Goal: Task Accomplishment & Management: Manage account settings

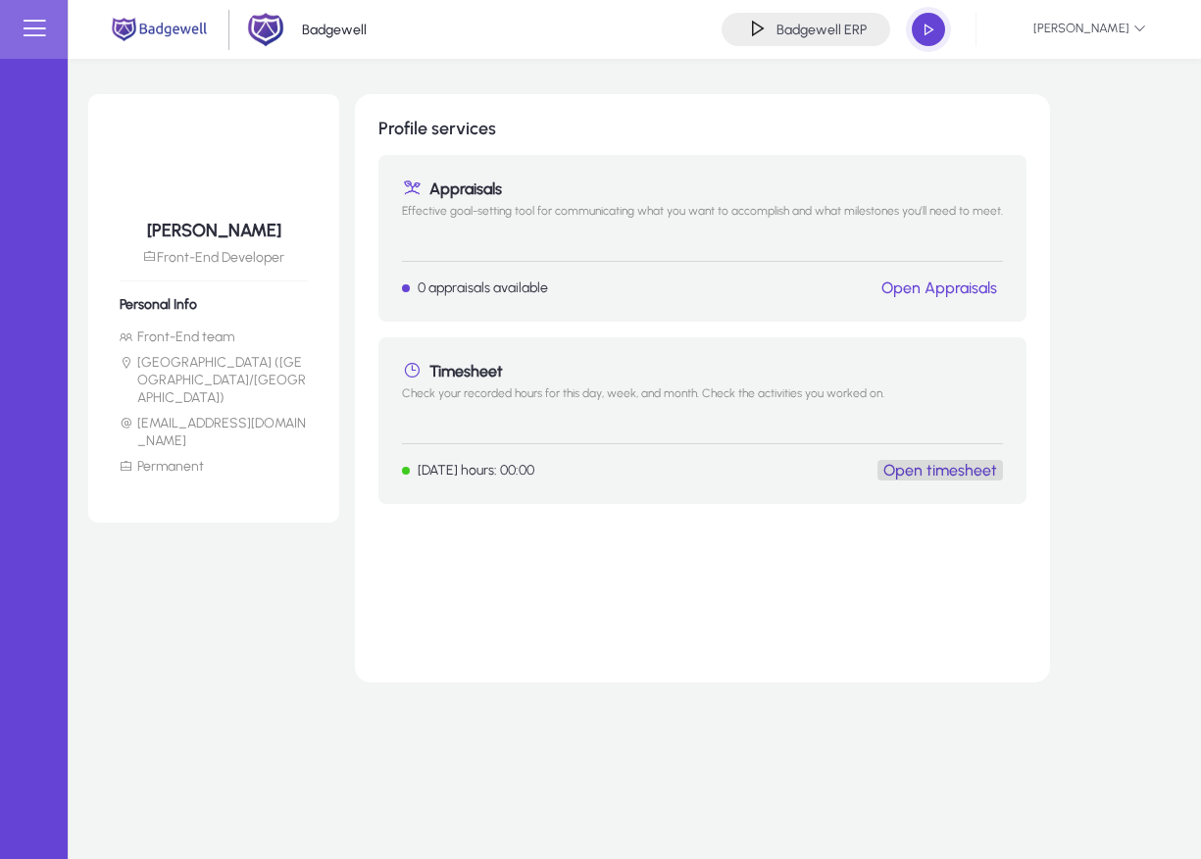
click at [947, 472] on link "Open timesheet" at bounding box center [940, 470] width 114 height 19
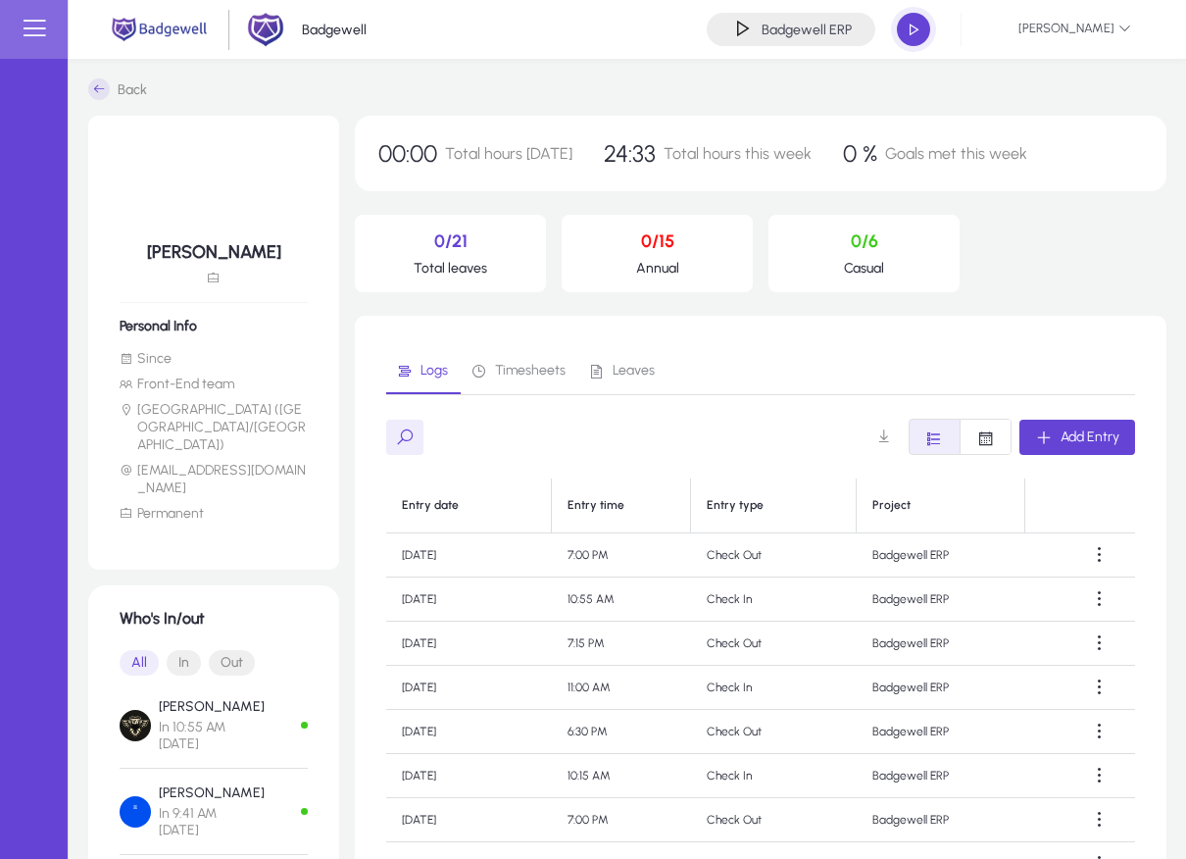
scroll to position [295, 0]
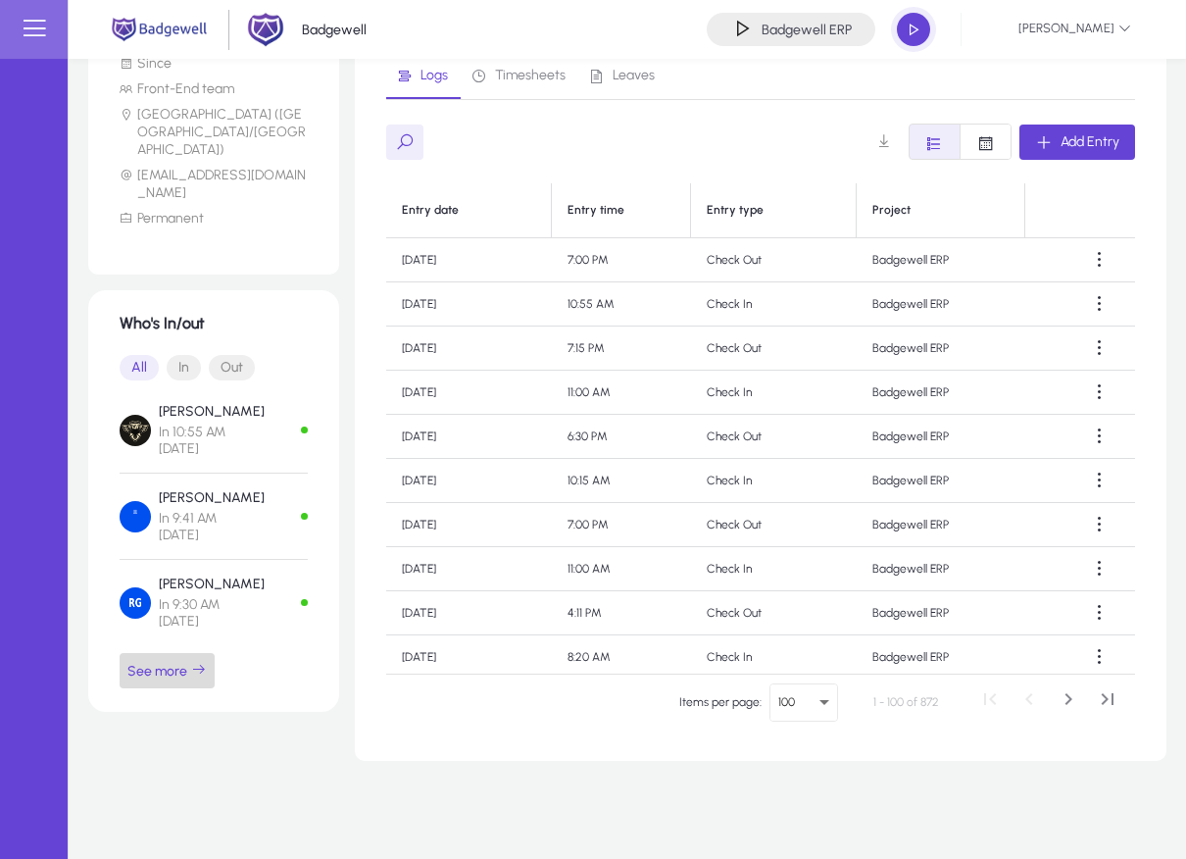
click at [163, 662] on span "See more" at bounding box center [166, 671] width 79 height 18
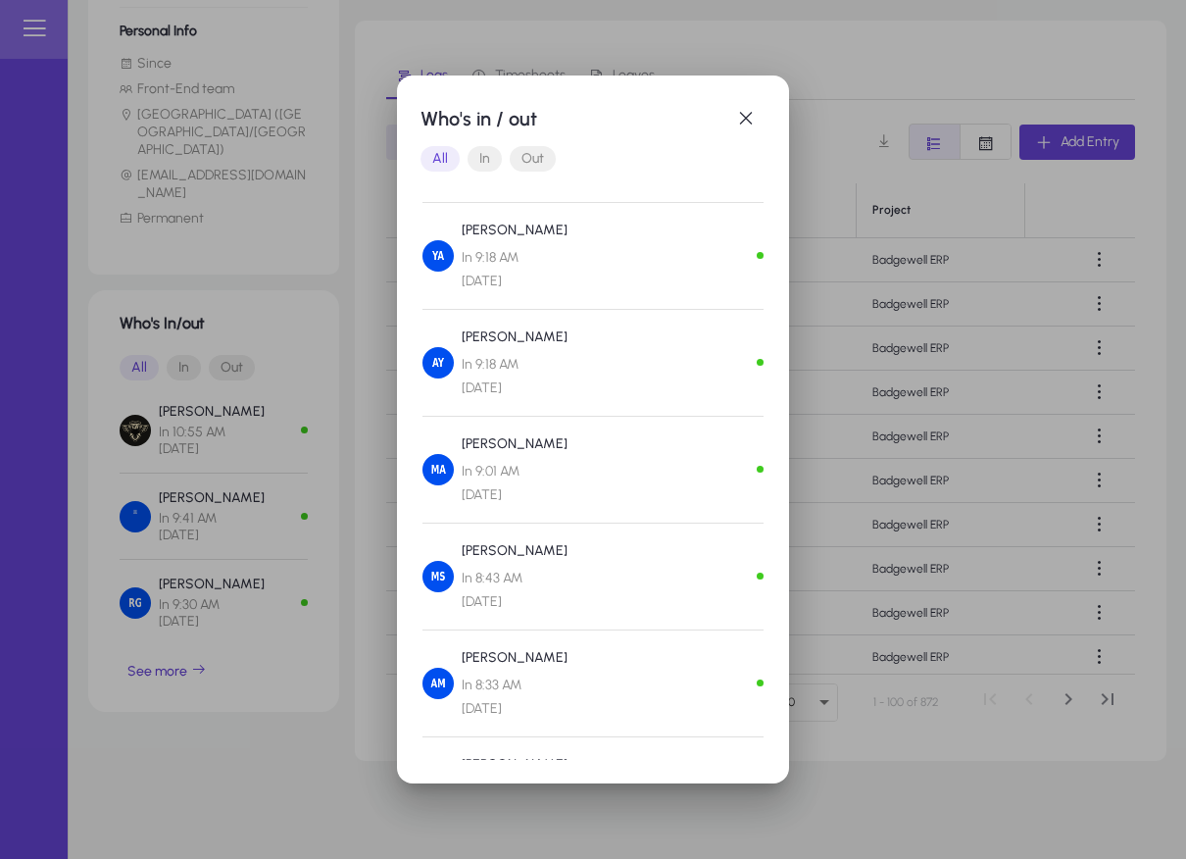
scroll to position [504, 0]
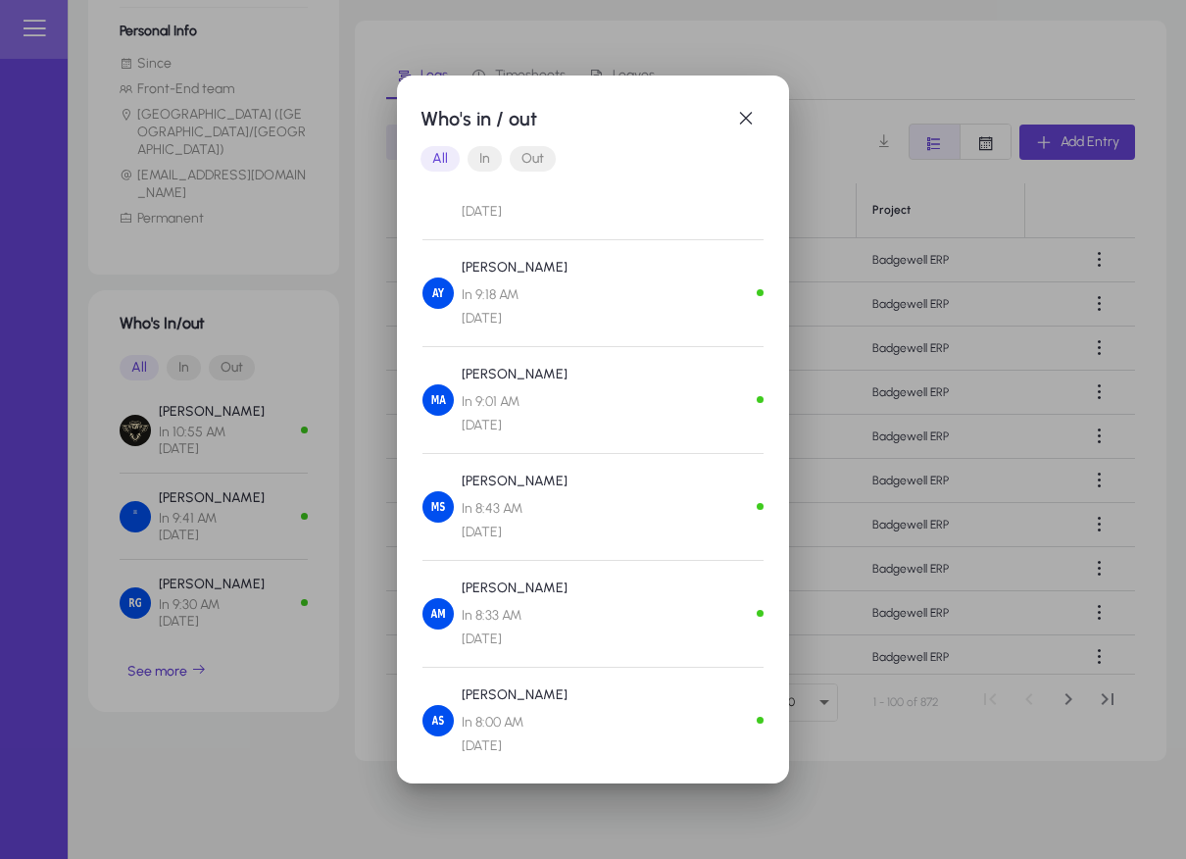
click at [626, 411] on div "[PERSON_NAME] In 9:01 AM [DATE]" at bounding box center [592, 400] width 341 height 74
click at [551, 512] on span "In 8:43 AM [DATE]" at bounding box center [515, 520] width 106 height 47
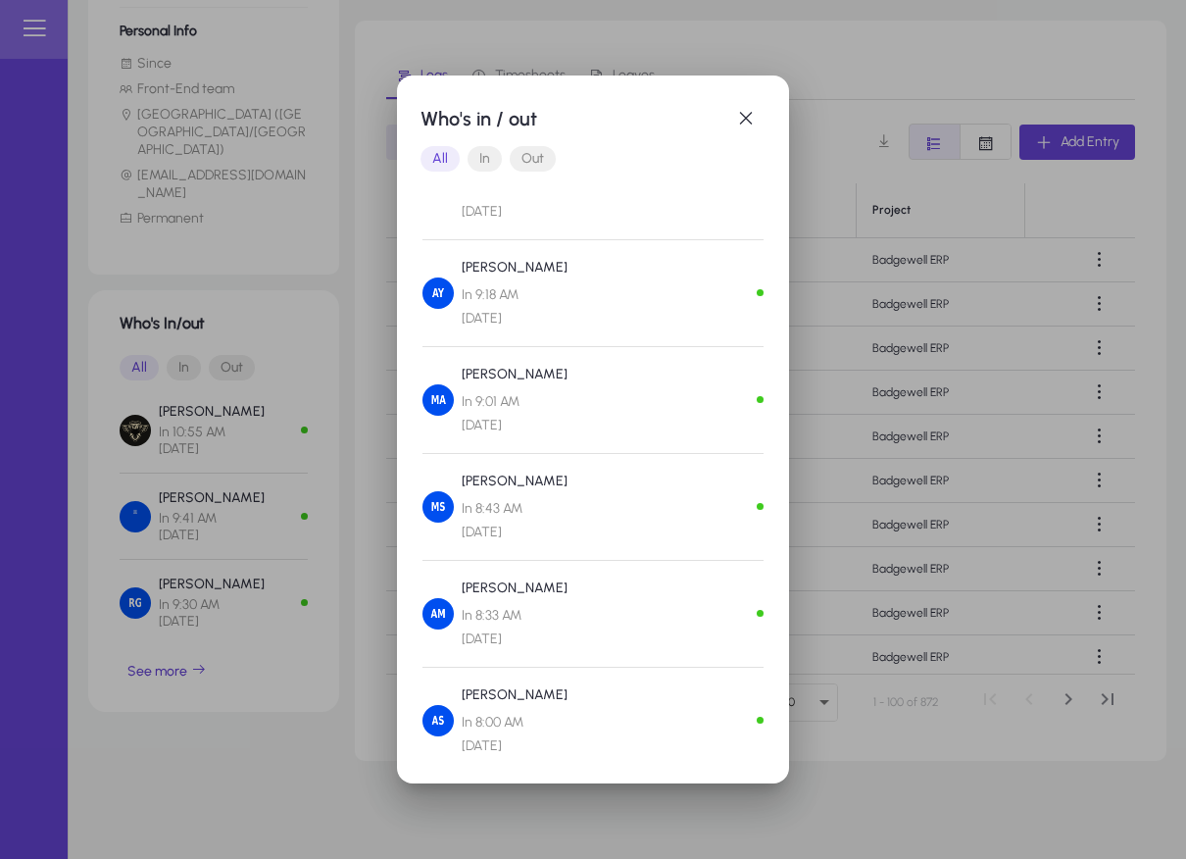
click at [551, 512] on span "In 8:43 AM [DATE]" at bounding box center [515, 520] width 106 height 47
drag, startPoint x: 551, startPoint y: 512, endPoint x: 463, endPoint y: 515, distance: 88.3
click at [463, 515] on span "In 8:43 AM [DATE]" at bounding box center [515, 520] width 106 height 47
click at [487, 615] on span "In 8:33 AM [DATE]" at bounding box center [515, 627] width 106 height 47
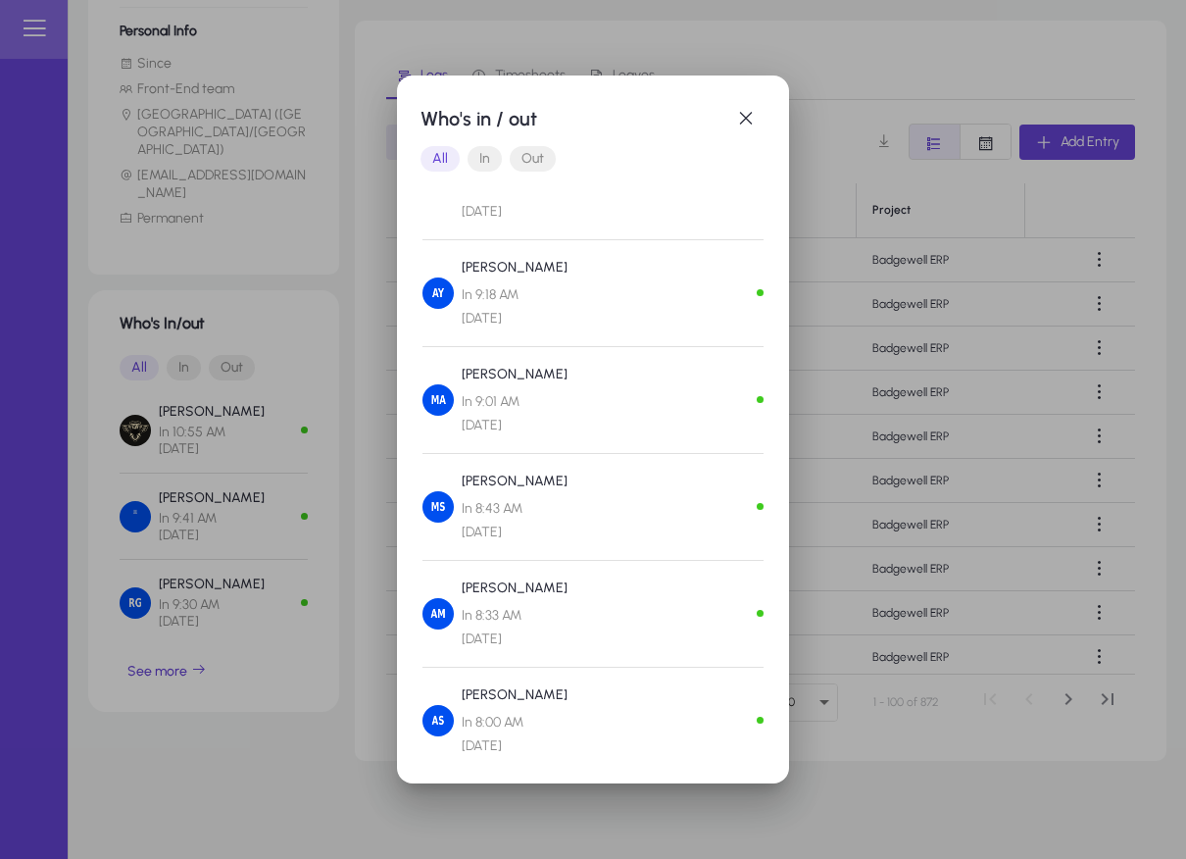
click at [487, 615] on span "In 8:33 AM [DATE]" at bounding box center [515, 627] width 106 height 47
click at [492, 725] on span "In 8:00 AM [DATE]" at bounding box center [515, 734] width 106 height 47
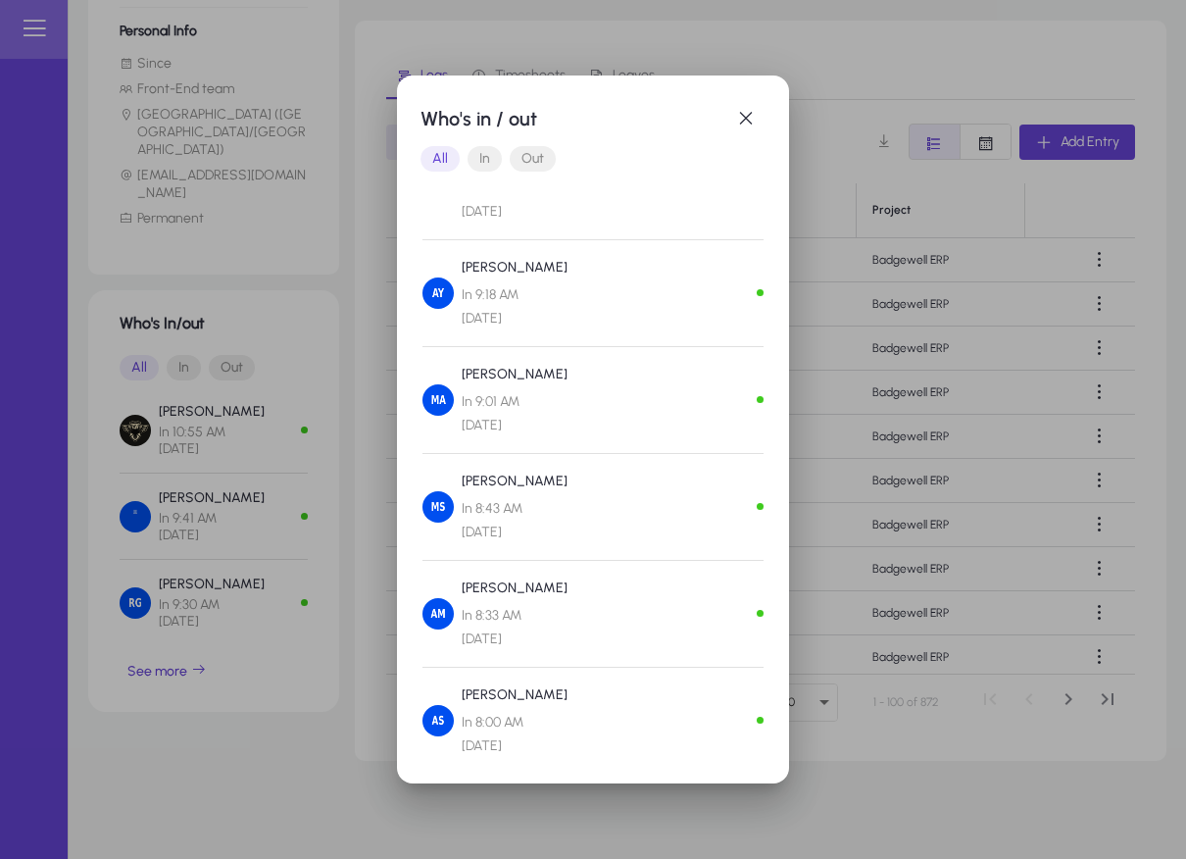
click at [492, 725] on span "In 8:00 AM [DATE]" at bounding box center [515, 734] width 106 height 47
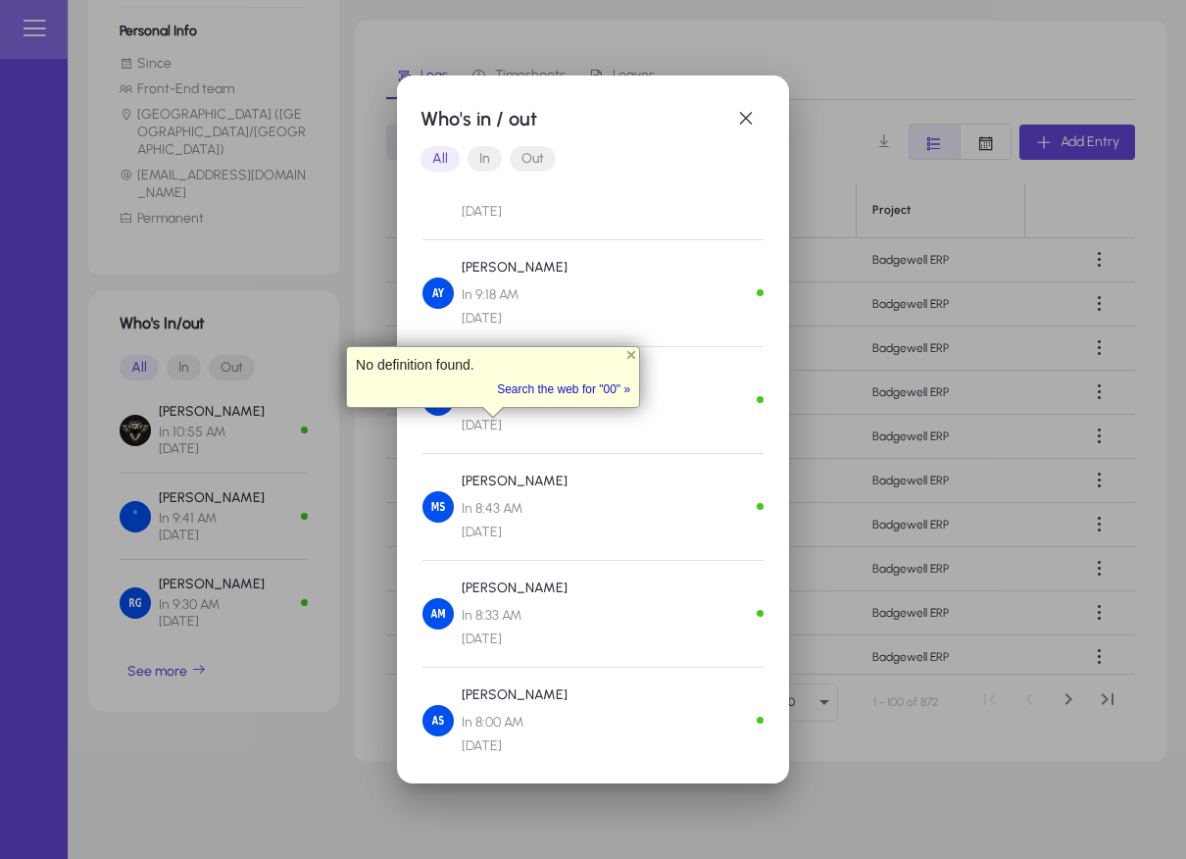
click at [492, 725] on span "In 8:00 AM [DATE]" at bounding box center [515, 734] width 106 height 47
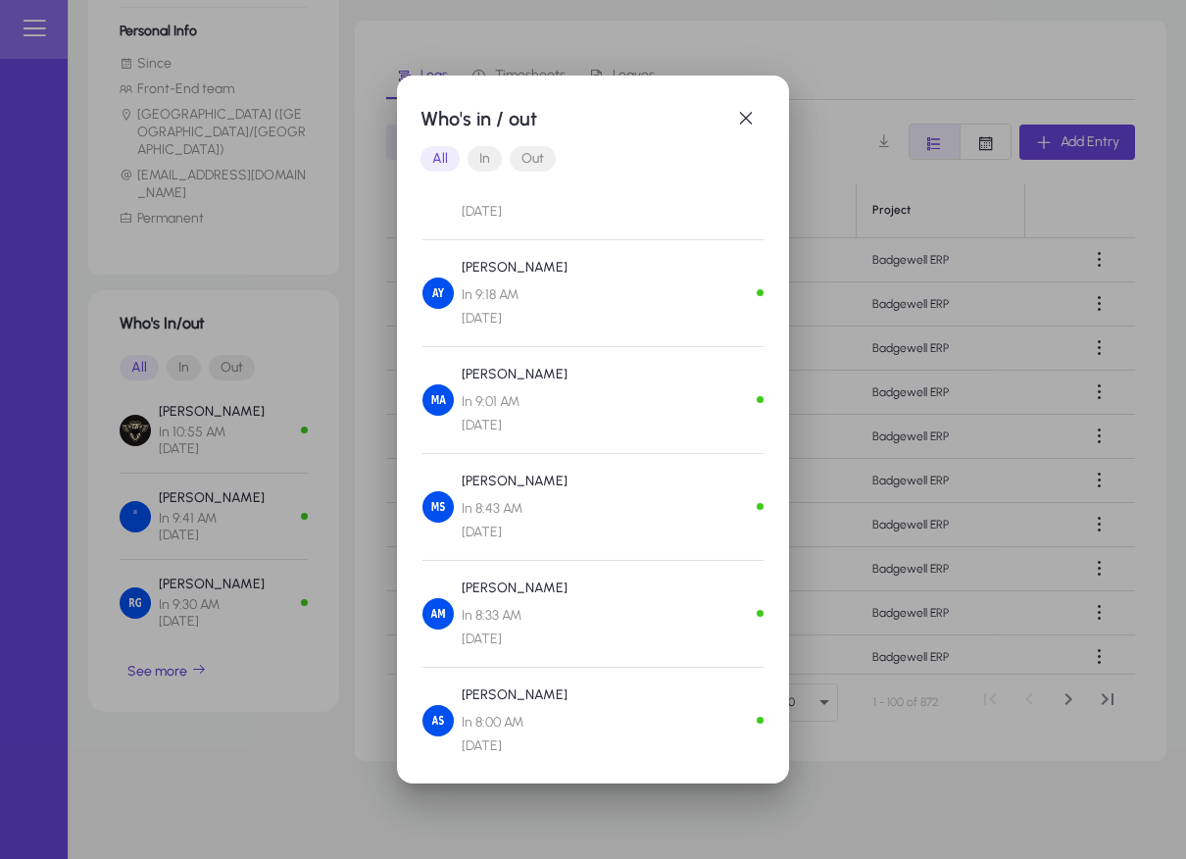
click at [395, 511] on div at bounding box center [593, 429] width 1186 height 859
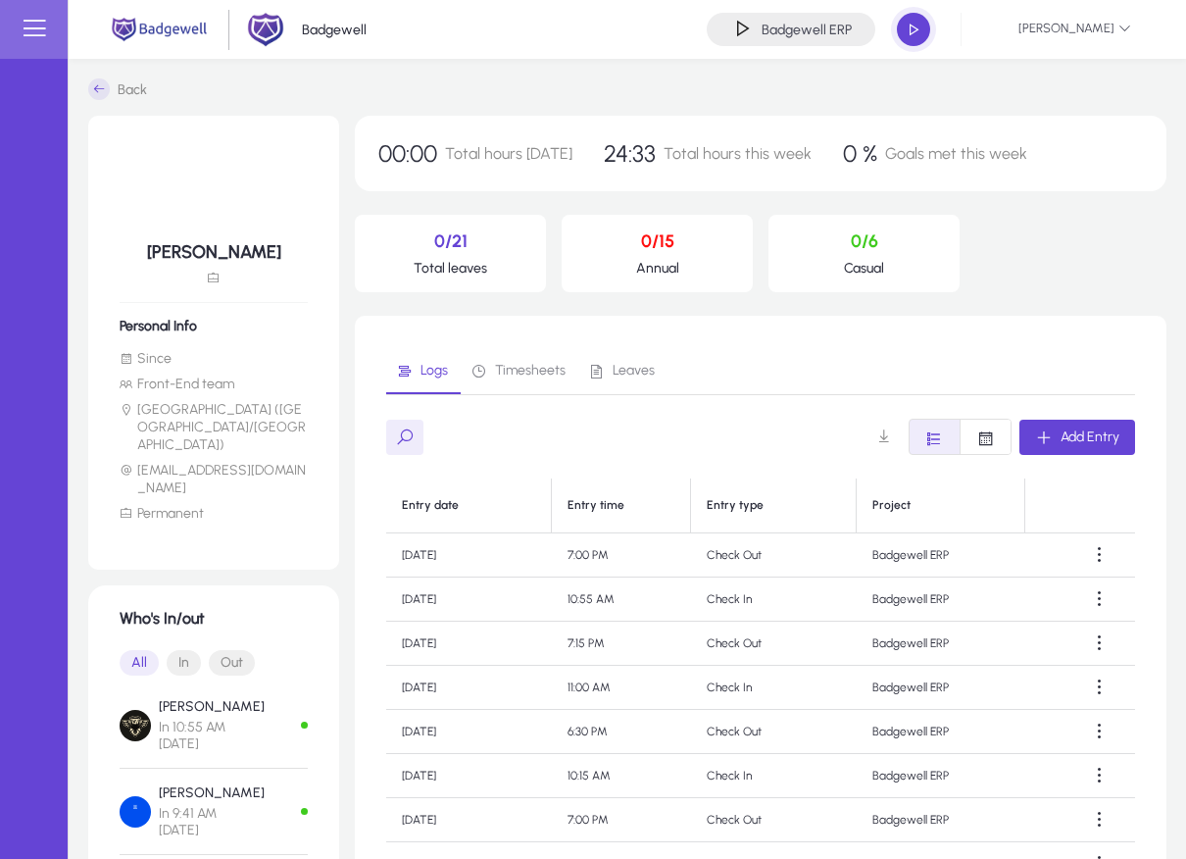
scroll to position [295, 0]
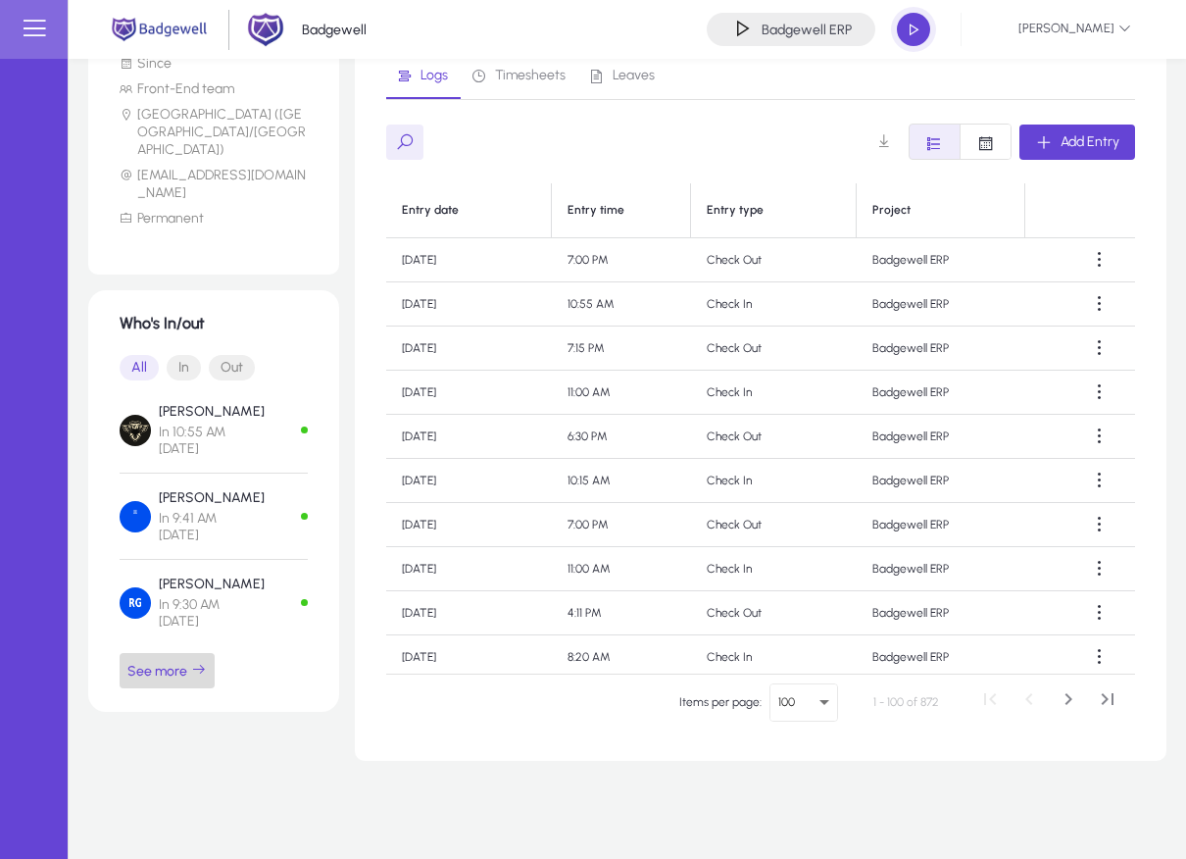
click at [167, 662] on span "See more" at bounding box center [166, 671] width 79 height 18
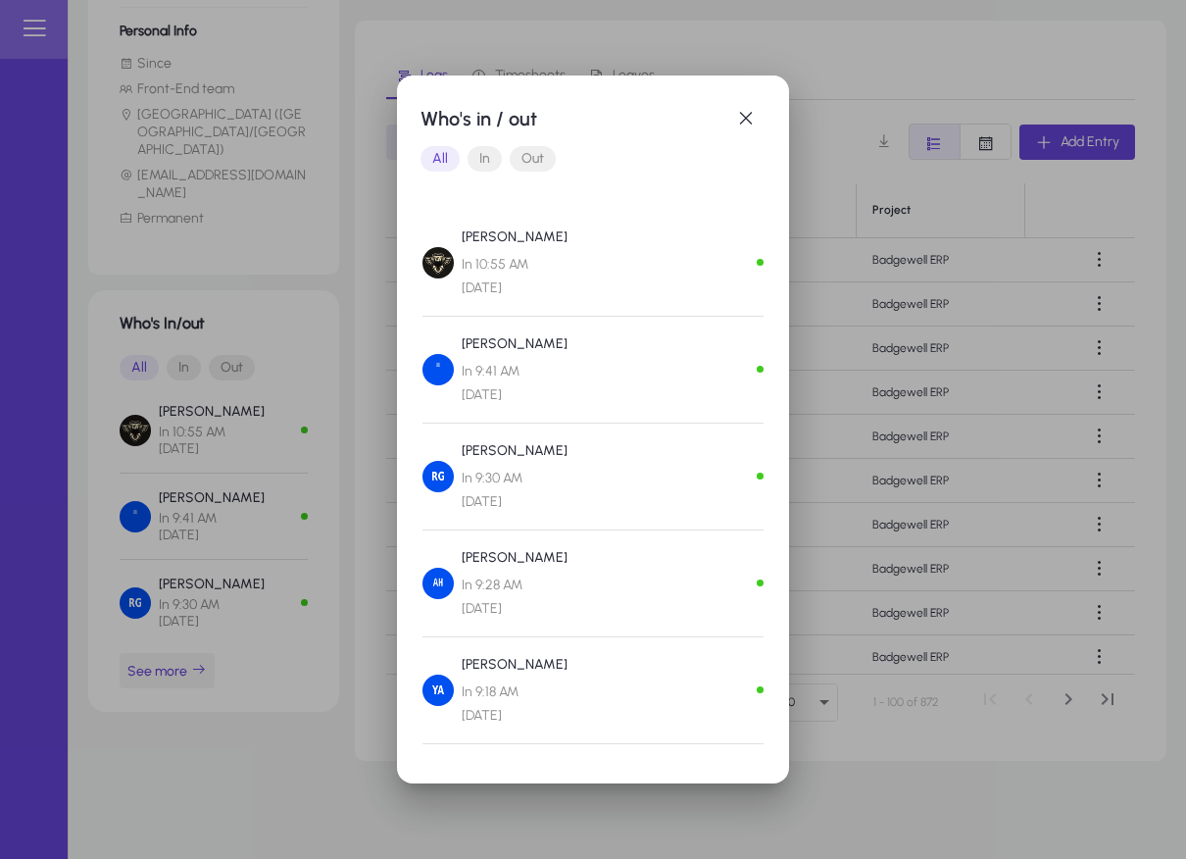
scroll to position [0, 0]
click at [540, 156] on span "Out" at bounding box center [533, 158] width 46 height 25
click at [743, 115] on span "button" at bounding box center [745, 118] width 39 height 39
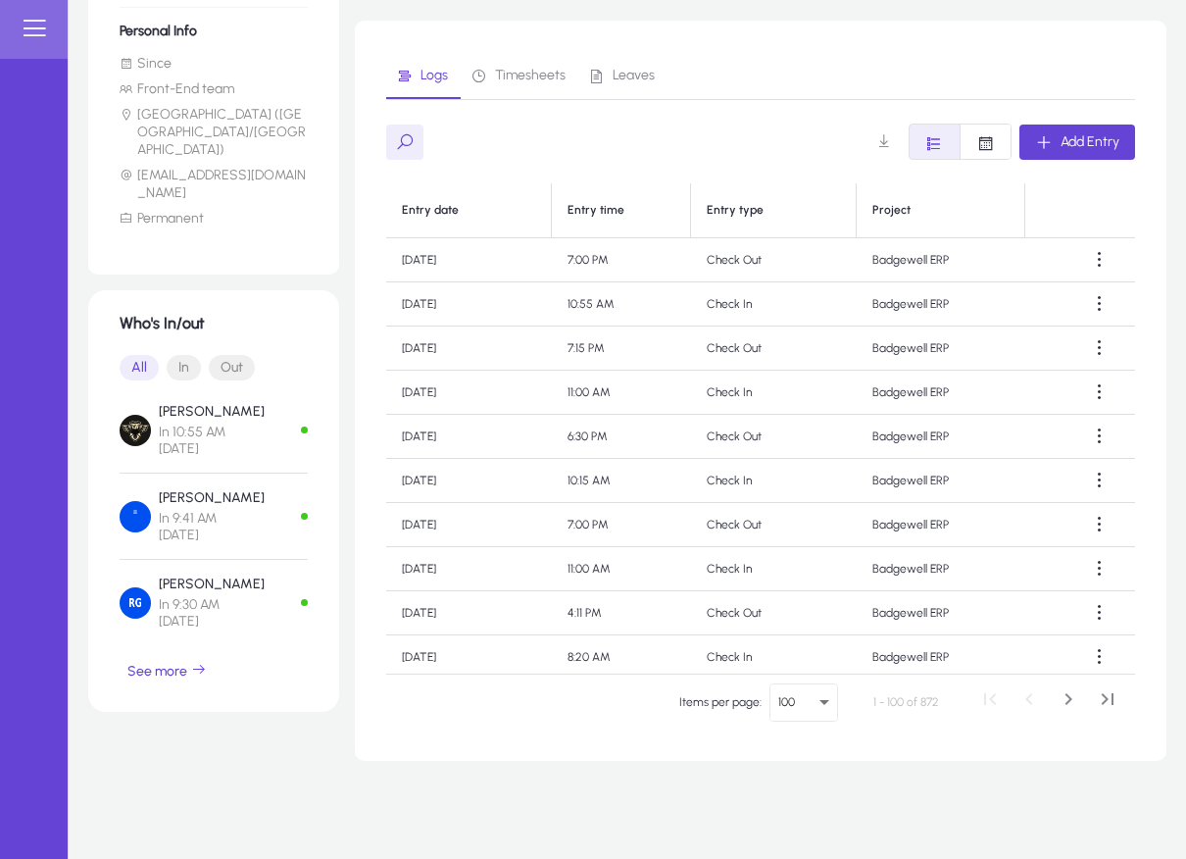
scroll to position [295, 0]
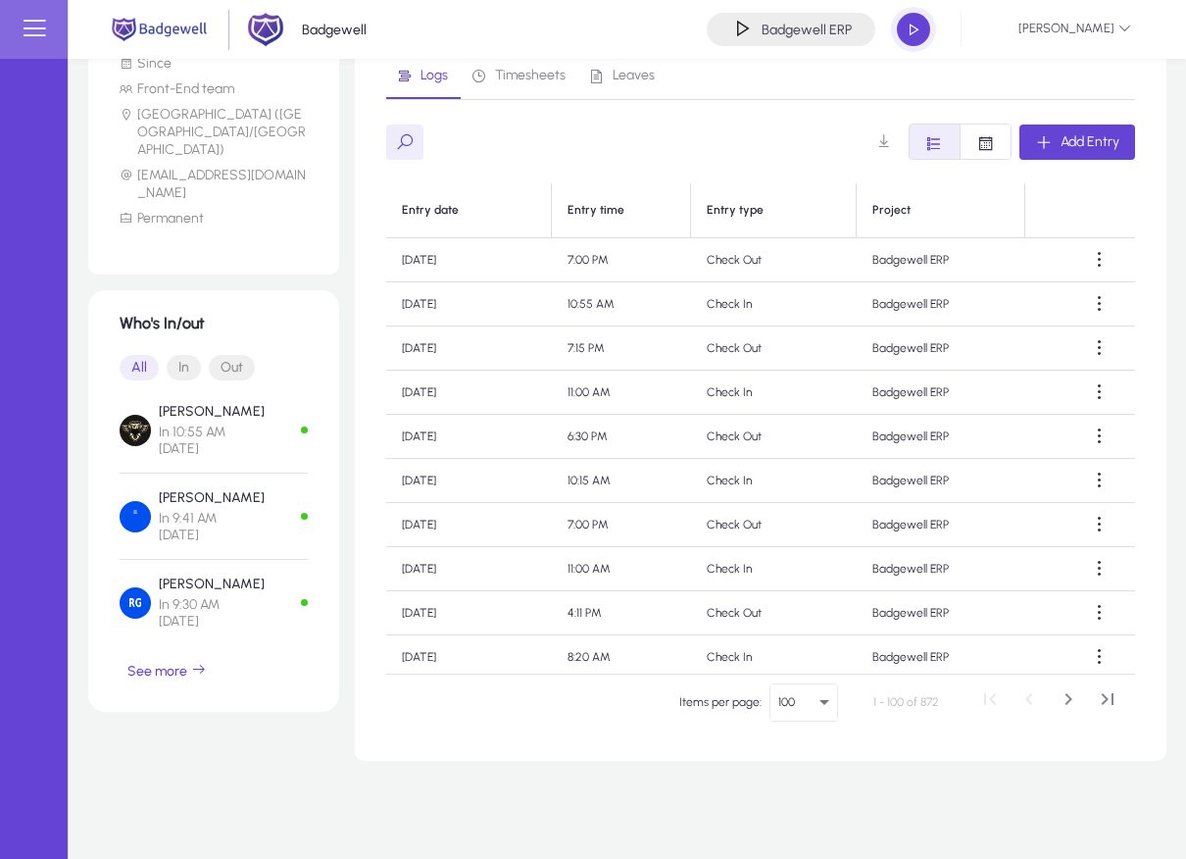
click at [807, 141] on div "Add Entry" at bounding box center [760, 141] width 749 height 36
click at [155, 662] on span "See more" at bounding box center [166, 671] width 79 height 18
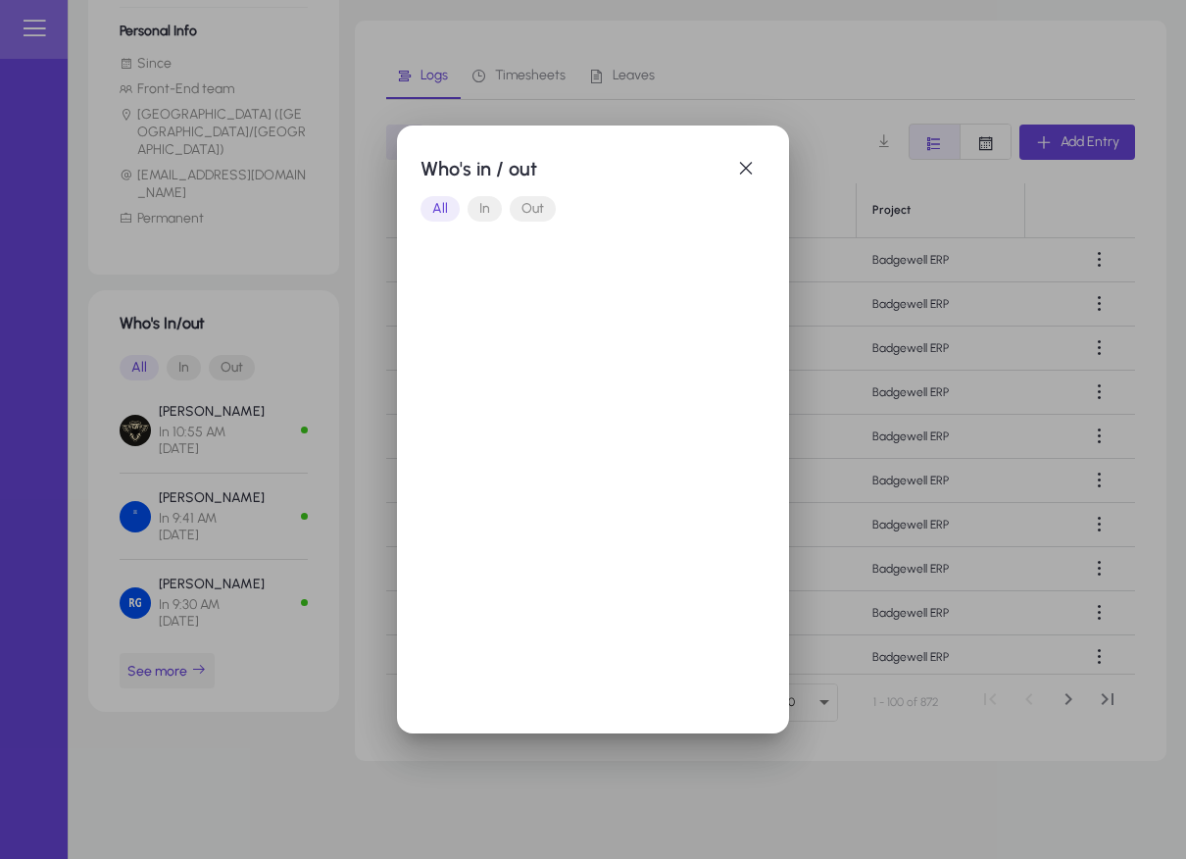
scroll to position [0, 0]
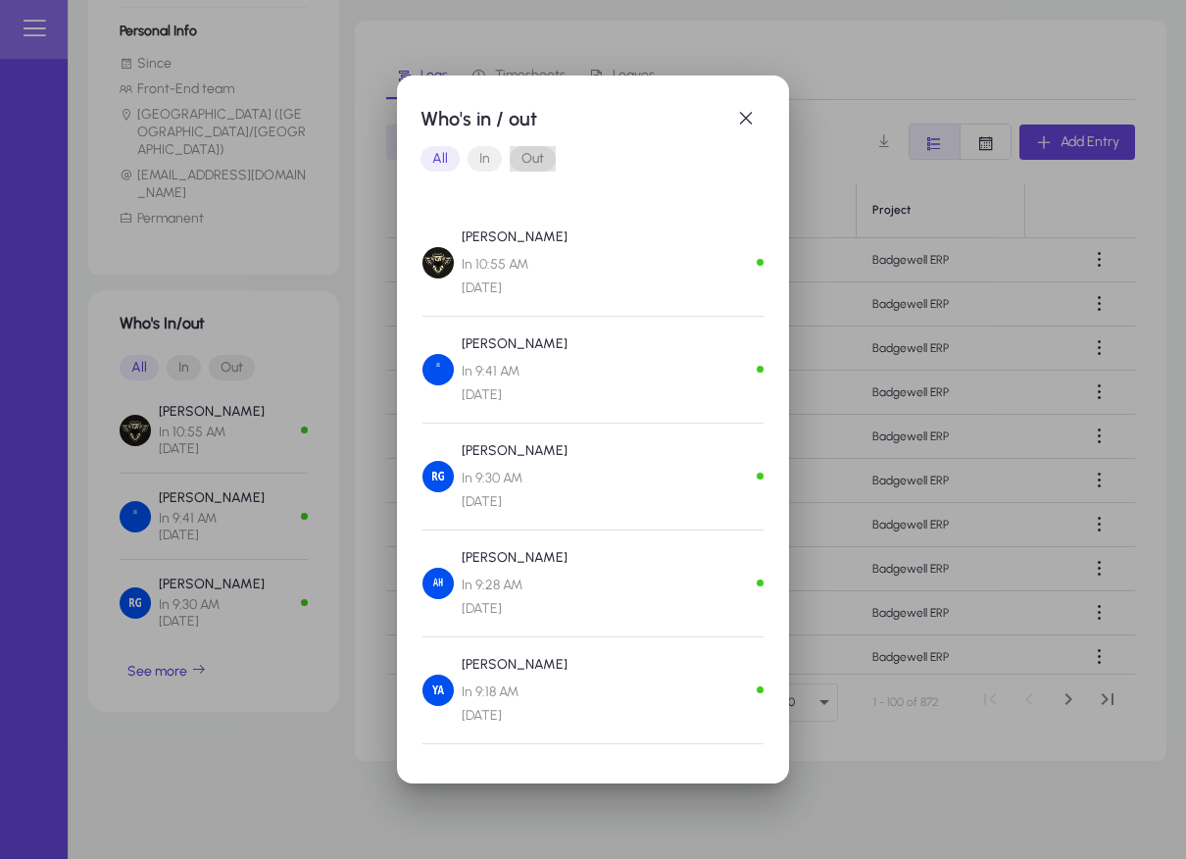
click at [530, 156] on span "Out" at bounding box center [533, 158] width 46 height 25
click at [496, 160] on span "In" at bounding box center [484, 158] width 34 height 25
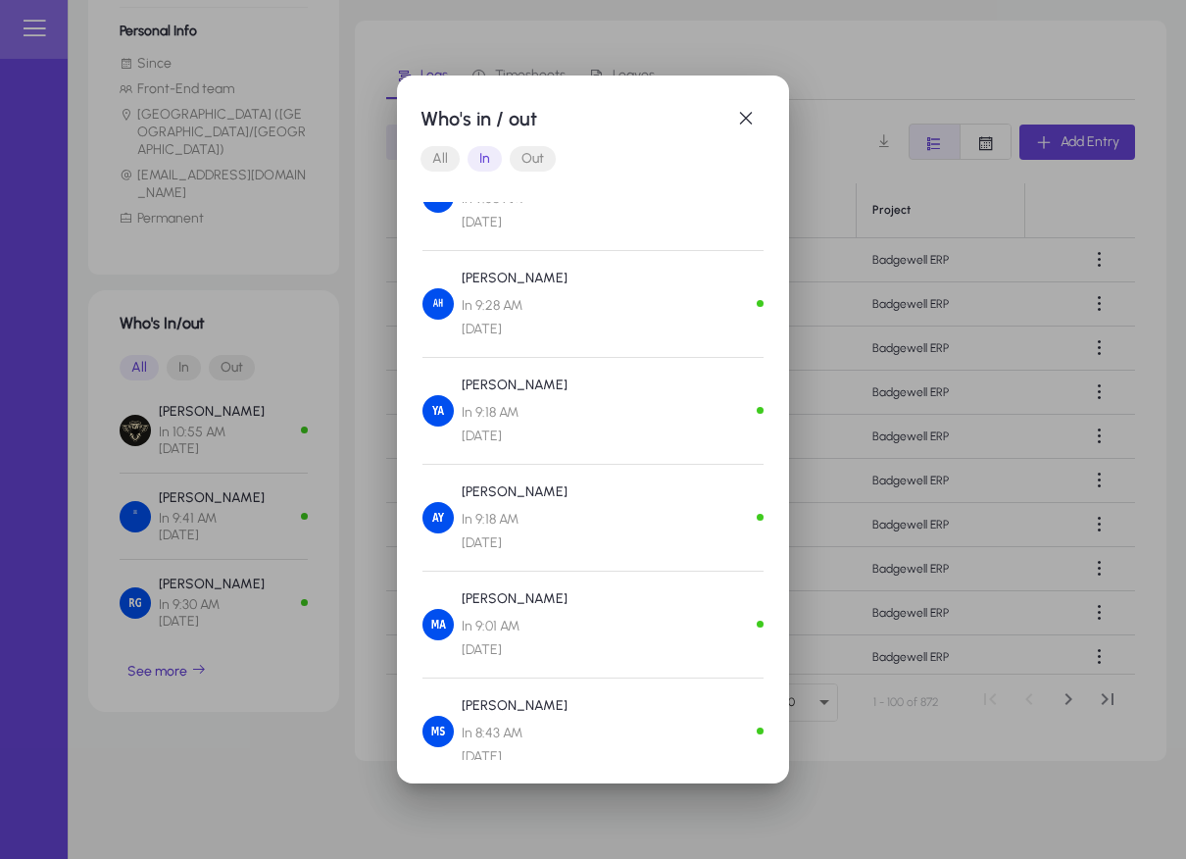
scroll to position [282, 0]
